Goal: Task Accomplishment & Management: Manage account settings

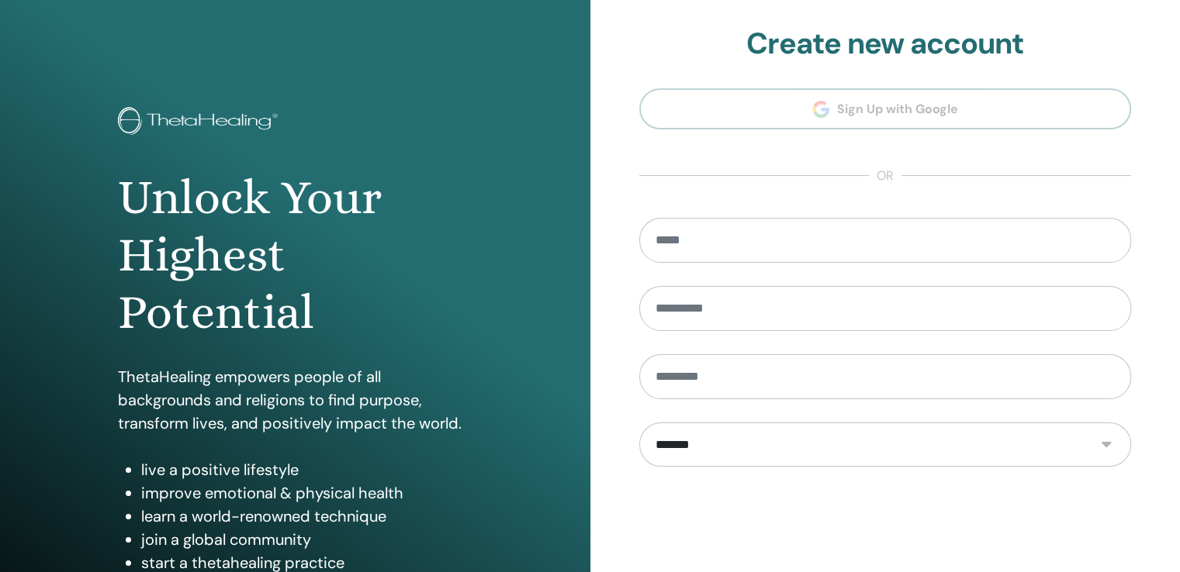
scroll to position [172, 0]
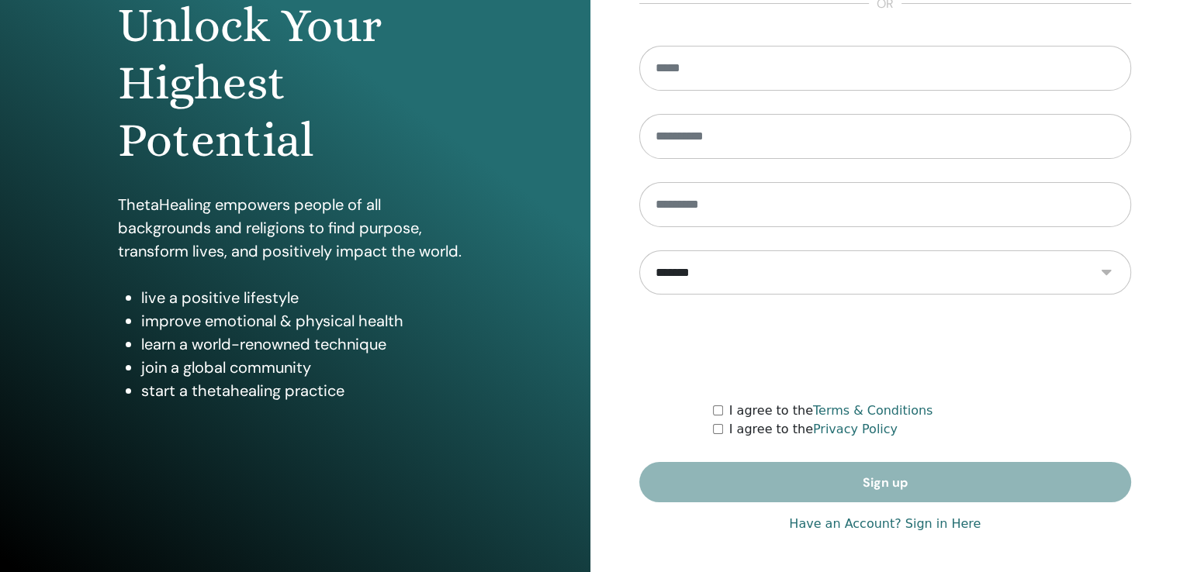
type input "**********"
click at [819, 527] on link "Have an Account? Sign in Here" at bounding box center [885, 524] width 192 height 19
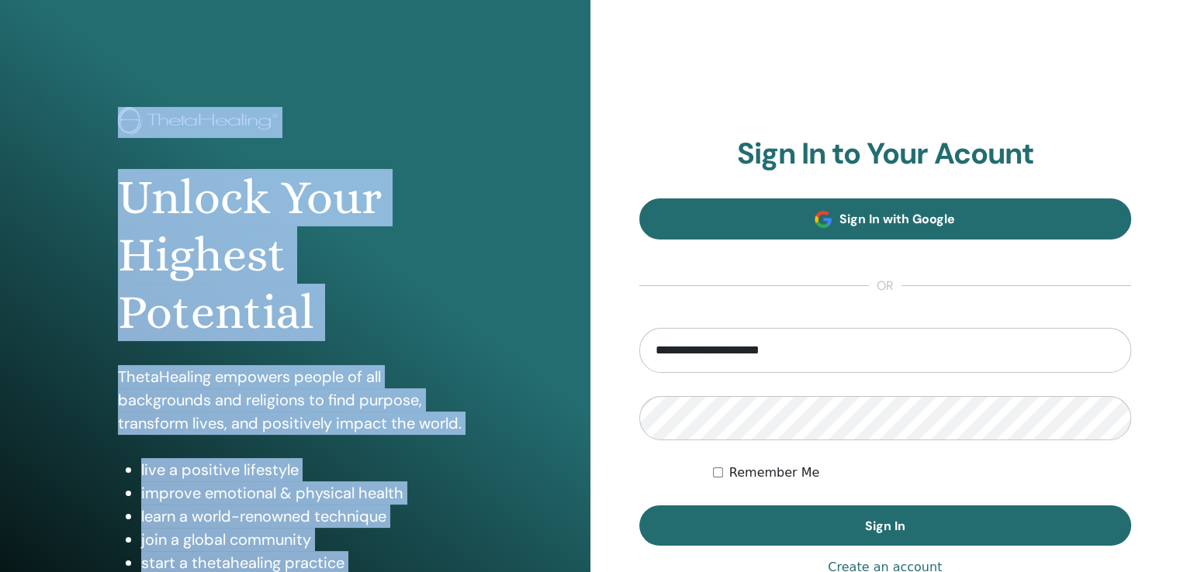
drag, startPoint x: 648, startPoint y: 38, endPoint x: 804, endPoint y: 205, distance: 228.3
click at [778, 157] on div "**********" at bounding box center [590, 372] width 1180 height 745
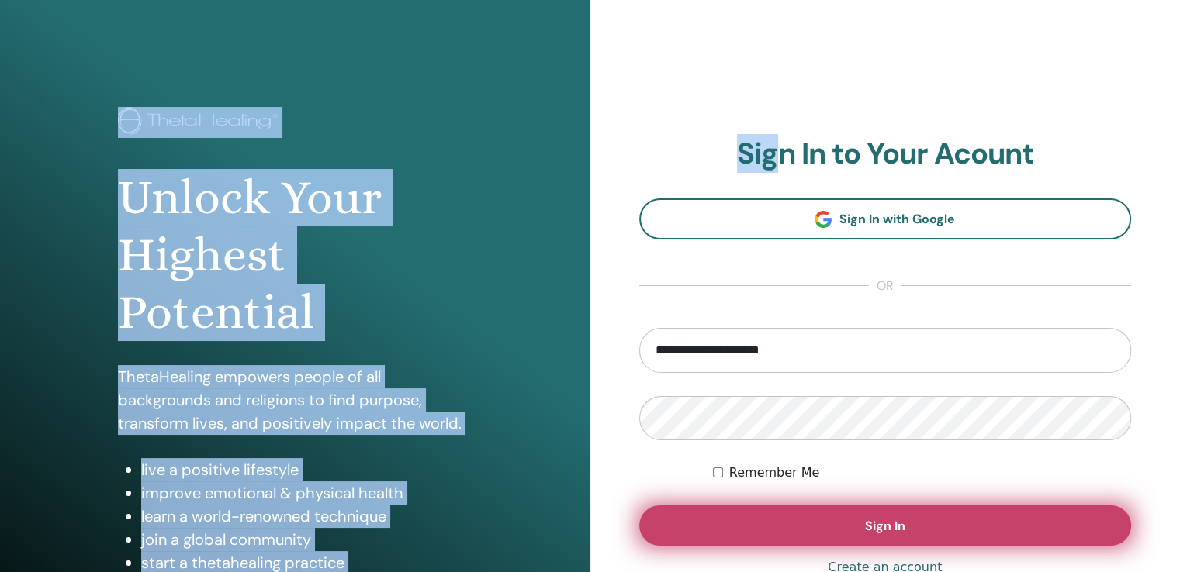
click at [906, 519] on button "Sign In" at bounding box center [885, 526] width 493 height 40
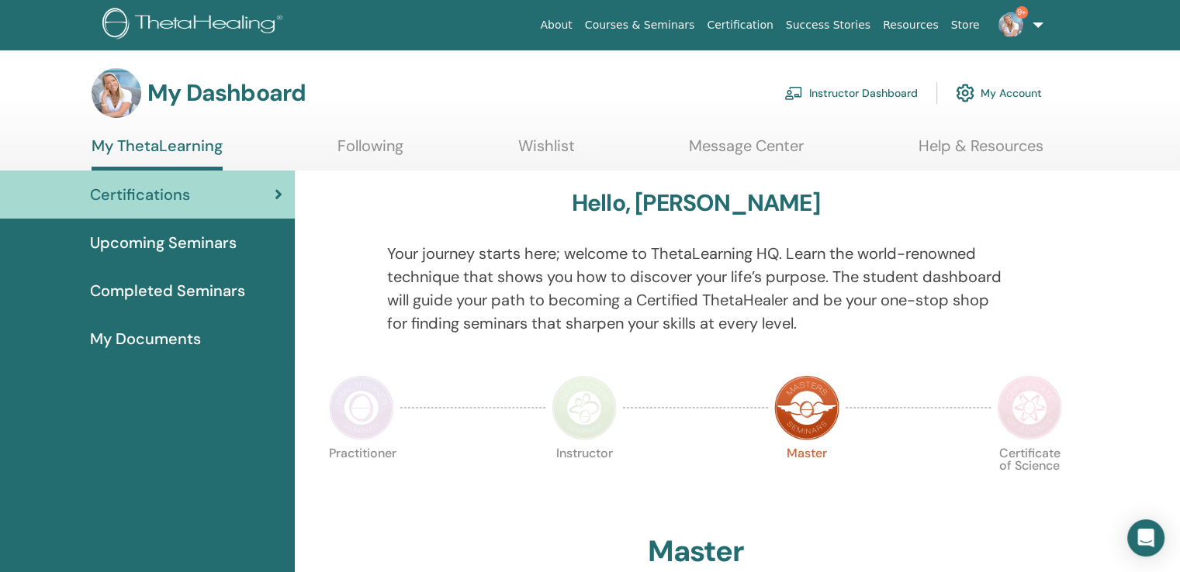
click at [833, 85] on link "Instructor Dashboard" at bounding box center [850, 93] width 133 height 34
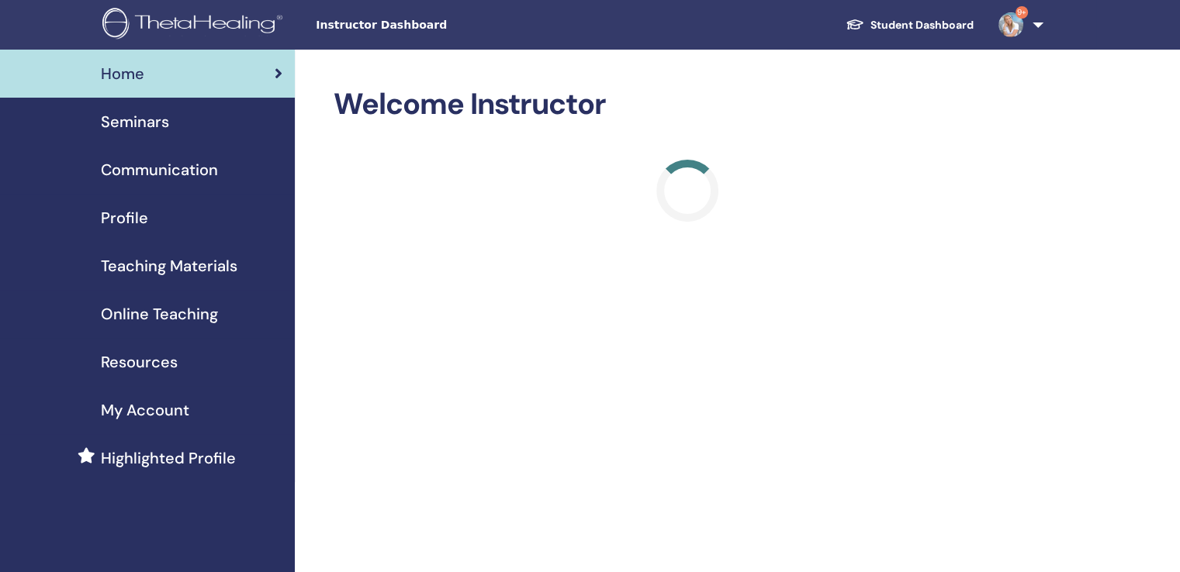
click at [130, 126] on span "Seminars" at bounding box center [135, 121] width 68 height 23
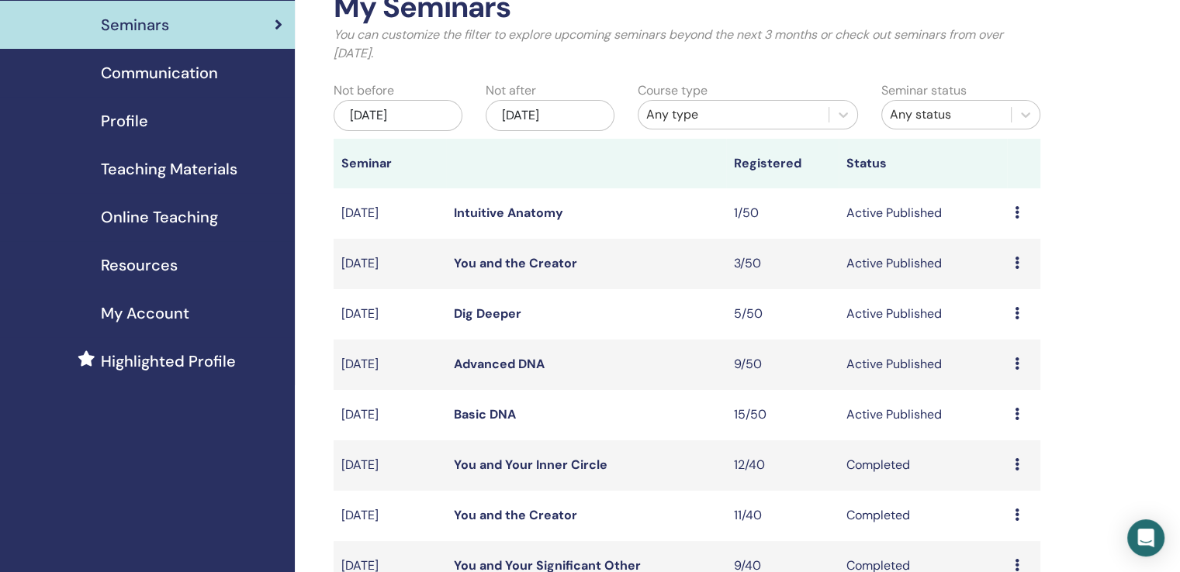
scroll to position [310, 0]
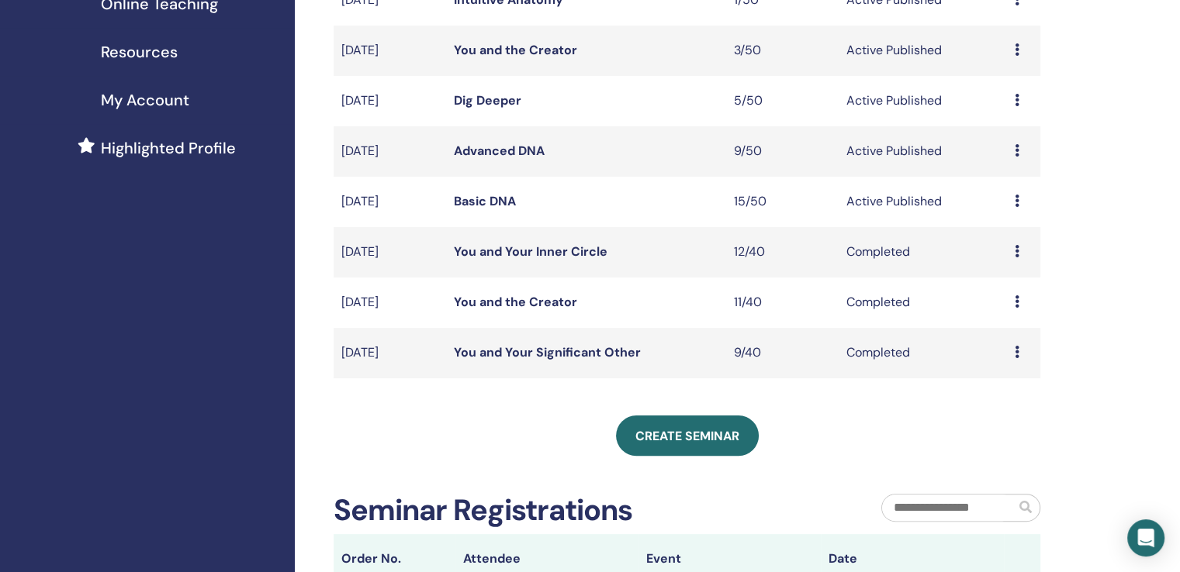
click at [1011, 199] on td "Preview Edit Attendees Cancel" at bounding box center [1023, 202] width 33 height 50
click at [1017, 199] on icon at bounding box center [1017, 201] width 5 height 12
click at [1015, 257] on link "Attendees" at bounding box center [1006, 259] width 59 height 16
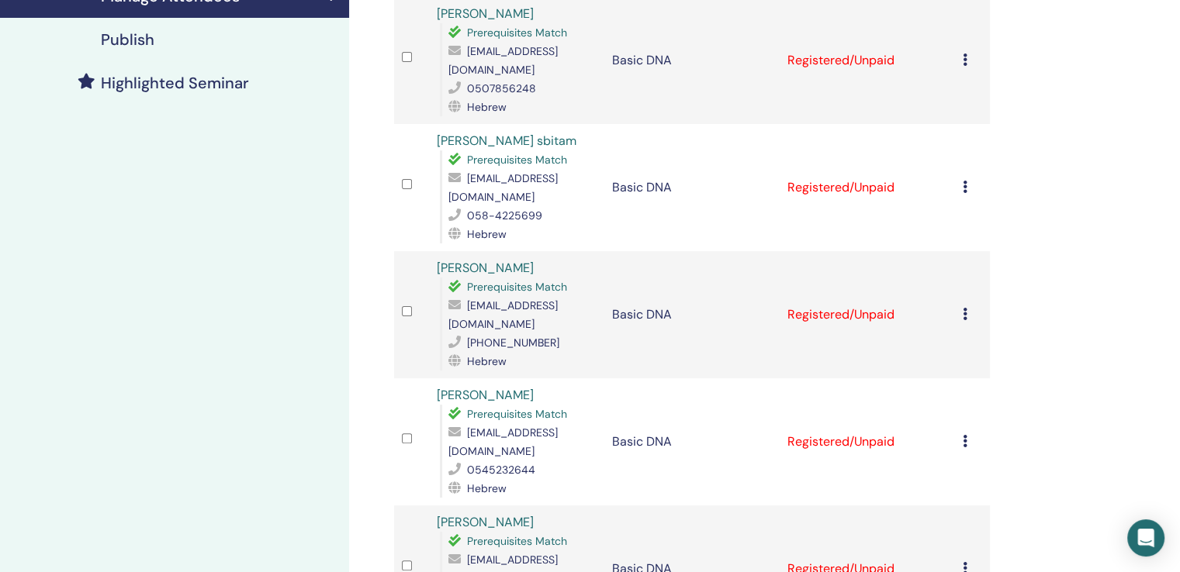
scroll to position [388, 0]
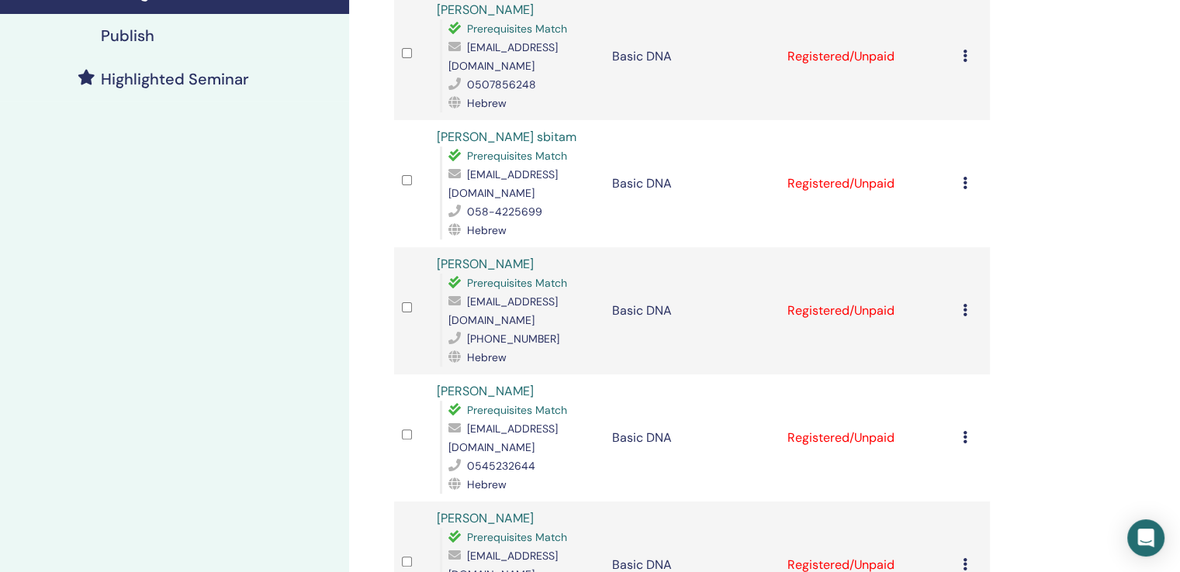
click at [965, 304] on icon at bounding box center [965, 310] width 5 height 12
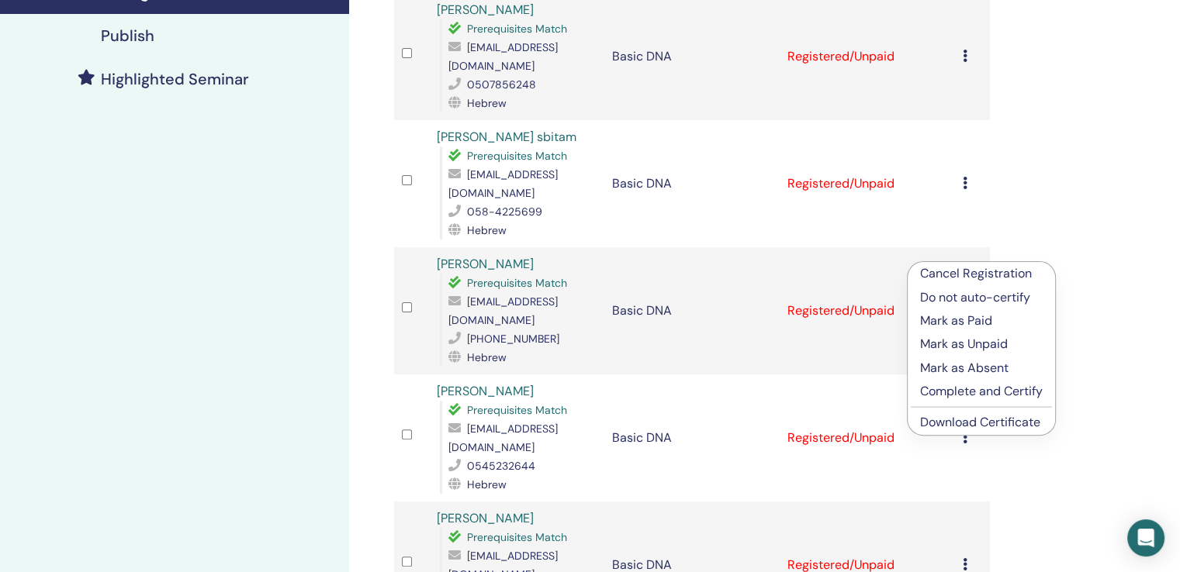
click at [1011, 277] on p "Cancel Registration" at bounding box center [981, 273] width 123 height 19
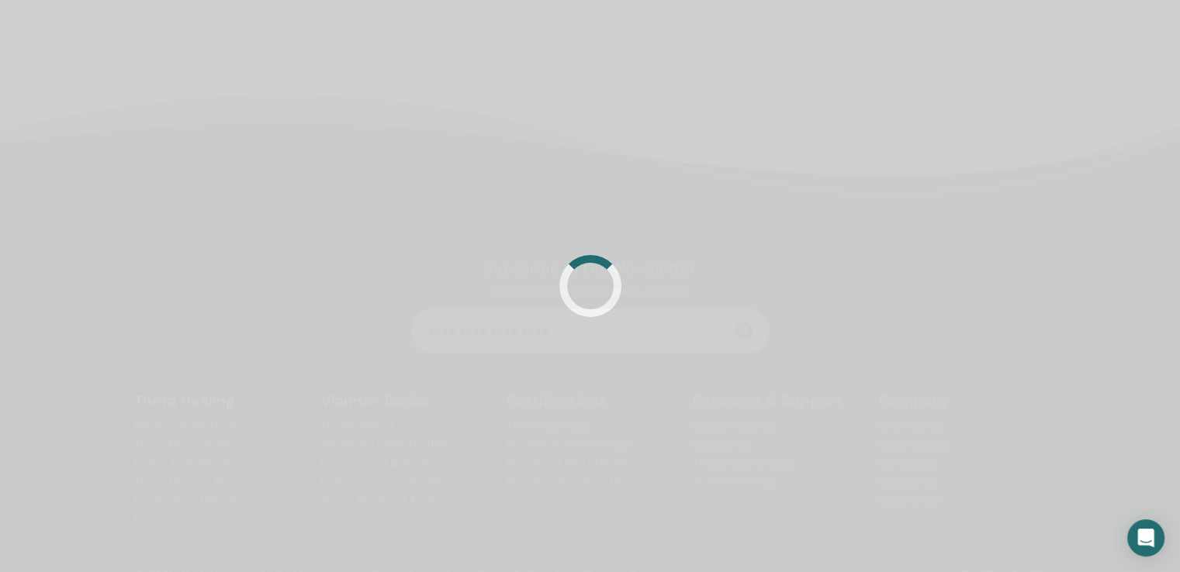
scroll to position [369, 0]
